Goal: Navigation & Orientation: Find specific page/section

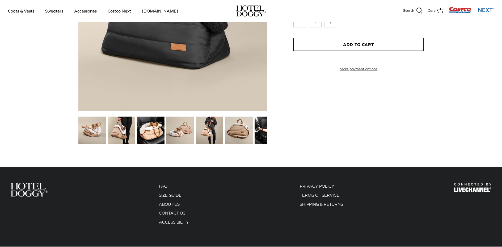
scroll to position [691, 0]
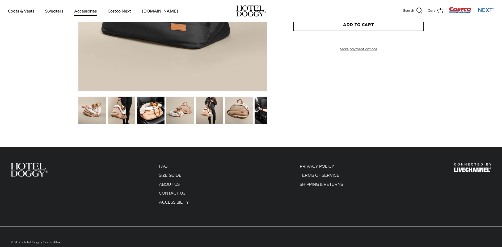
click at [85, 13] on link "Accessories" at bounding box center [85, 11] width 32 height 18
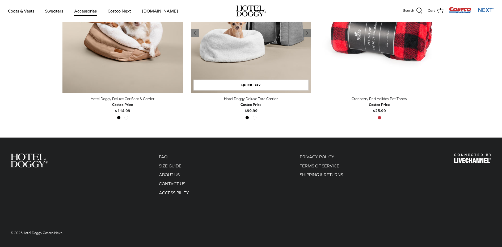
scroll to position [193, 0]
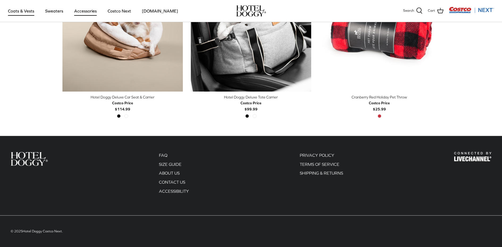
click at [14, 10] on link "Coats & Vests" at bounding box center [21, 11] width 36 height 18
